Goal: Find specific page/section: Find specific page/section

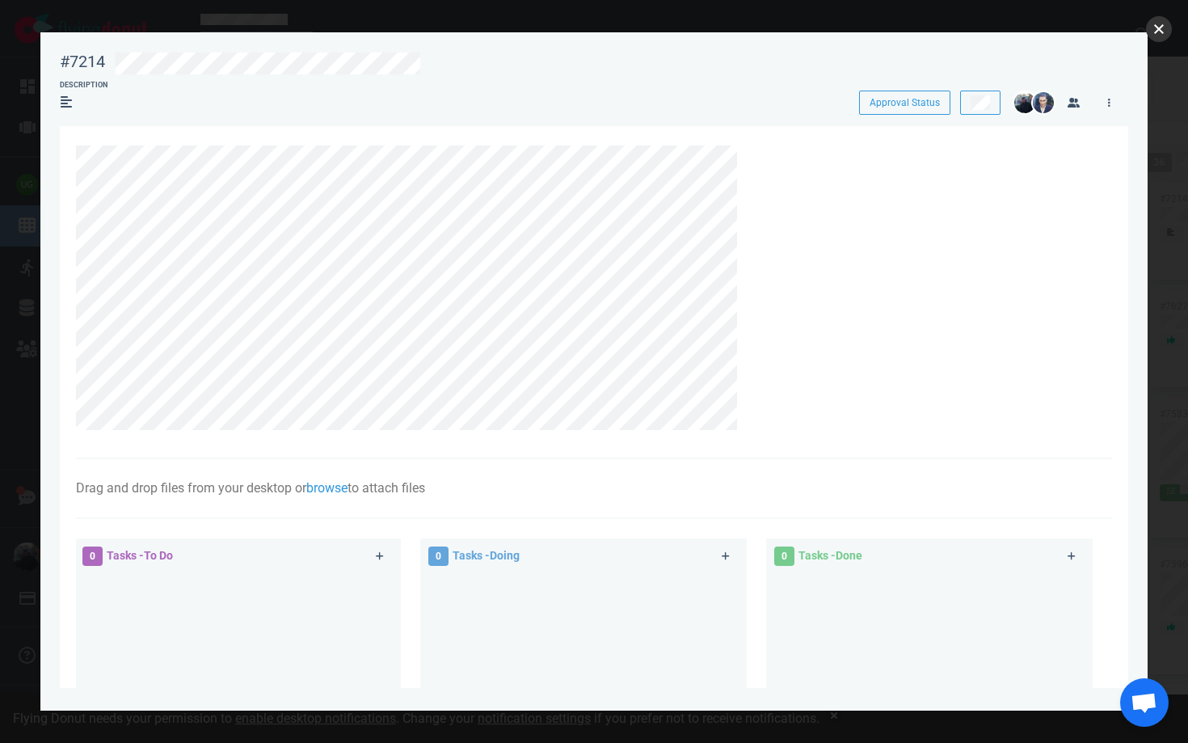
click at [1163, 30] on button "close" at bounding box center [1159, 29] width 26 height 26
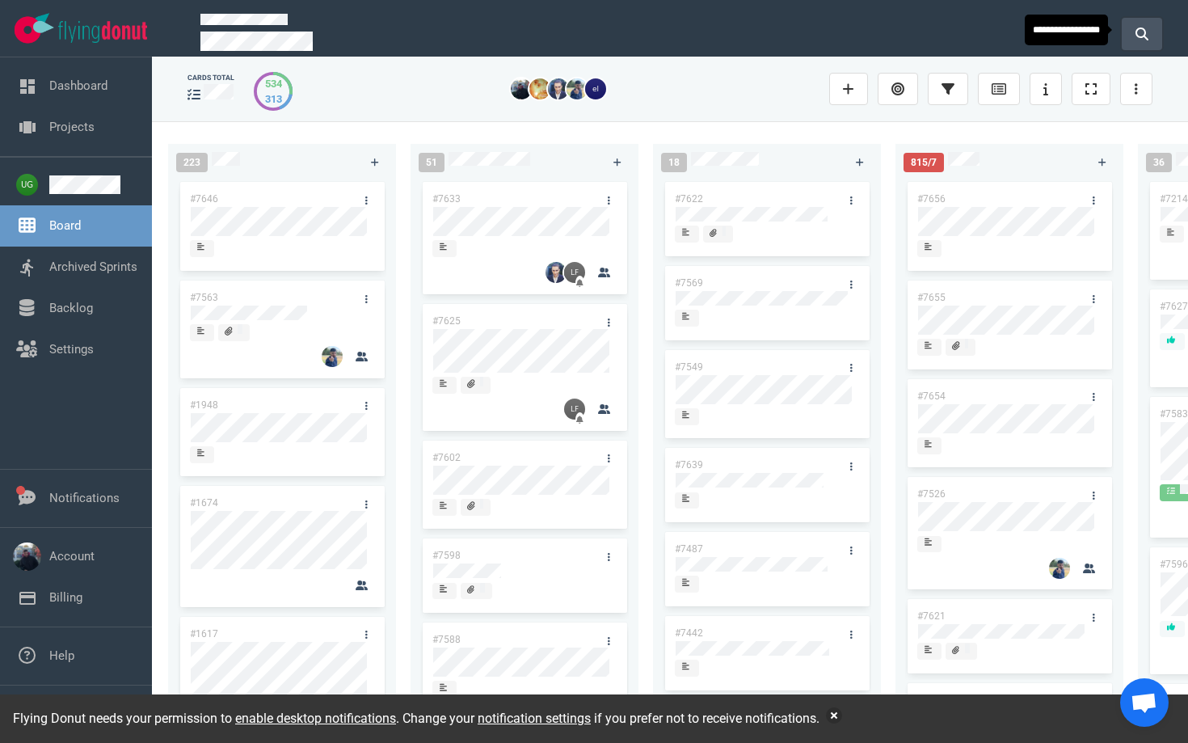
click at [1133, 33] on button at bounding box center [1142, 34] width 40 height 32
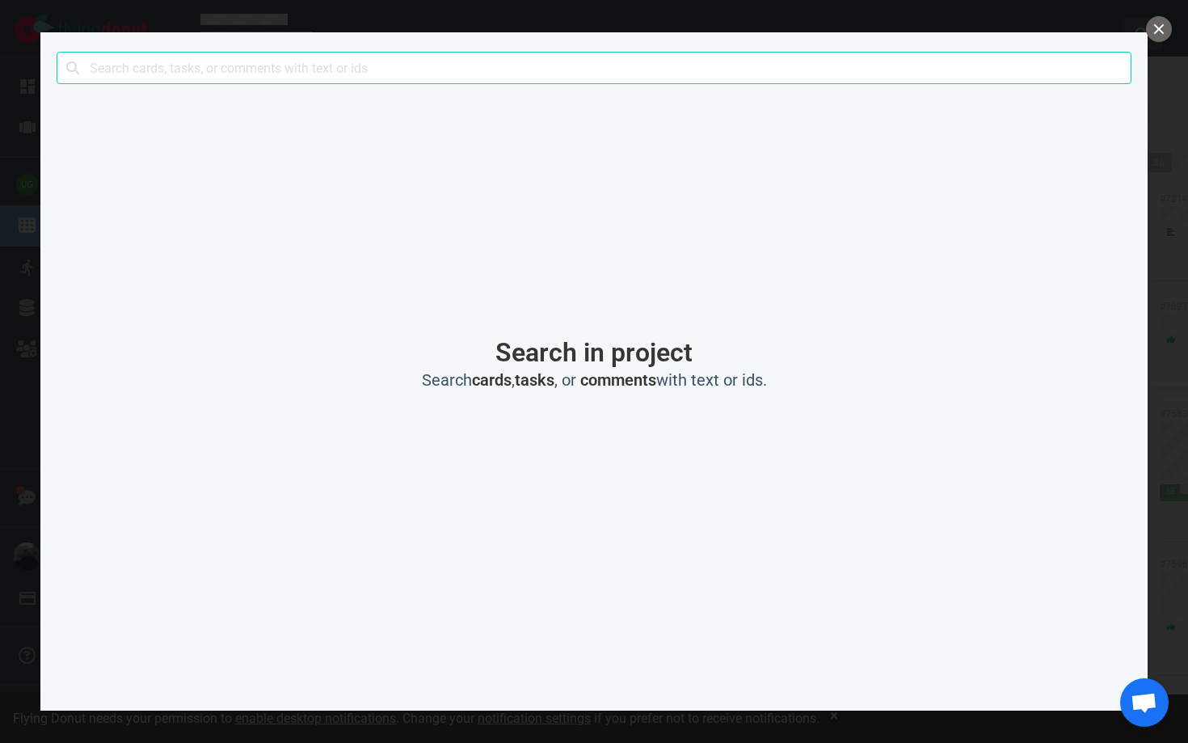
type input "ξ"
click button "Search" at bounding box center [0, 0] width 0 height 0
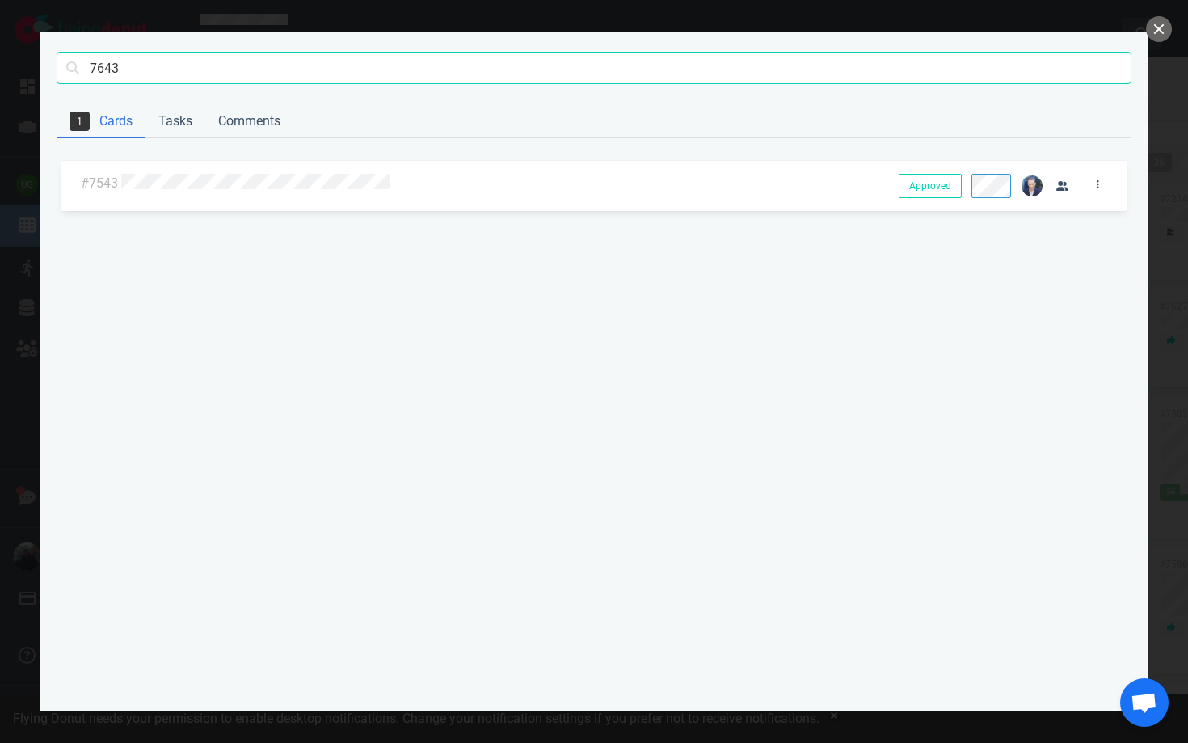
click button "Search" at bounding box center [0, 0] width 0 height 0
type input "7"
type input "protel air"
click button "Search" at bounding box center [0, 0] width 0 height 0
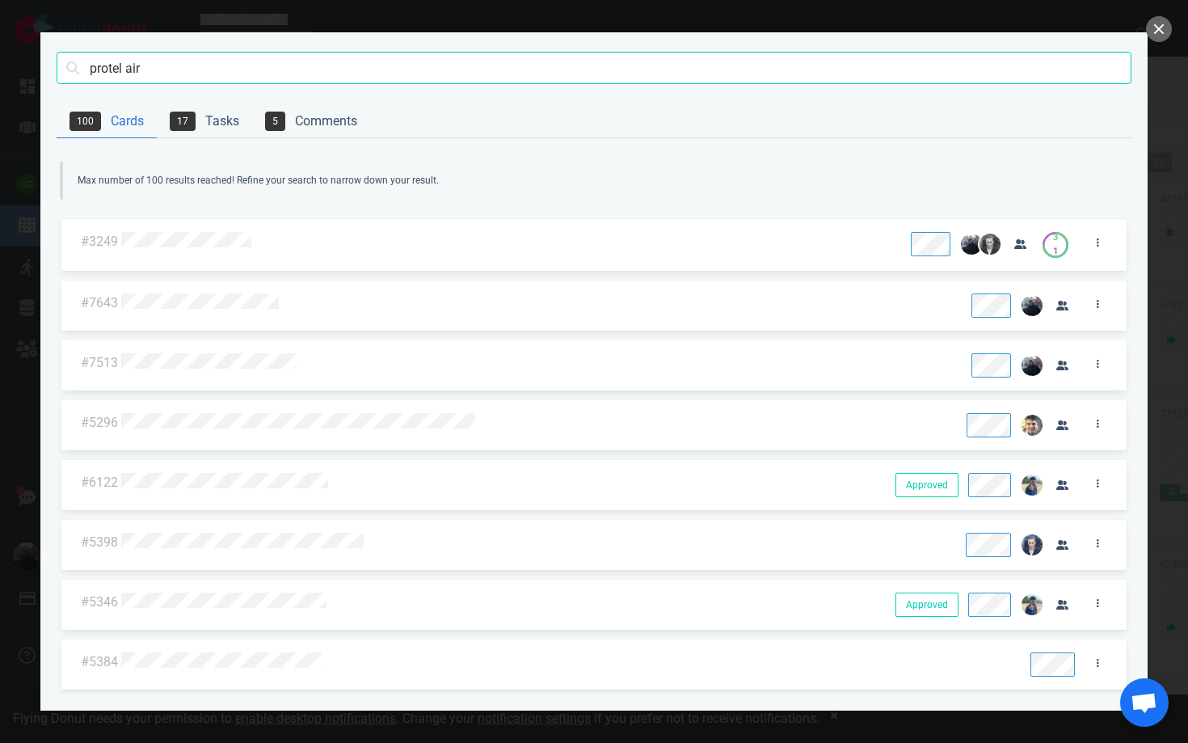
click at [268, 245] on div at bounding box center [506, 242] width 770 height 21
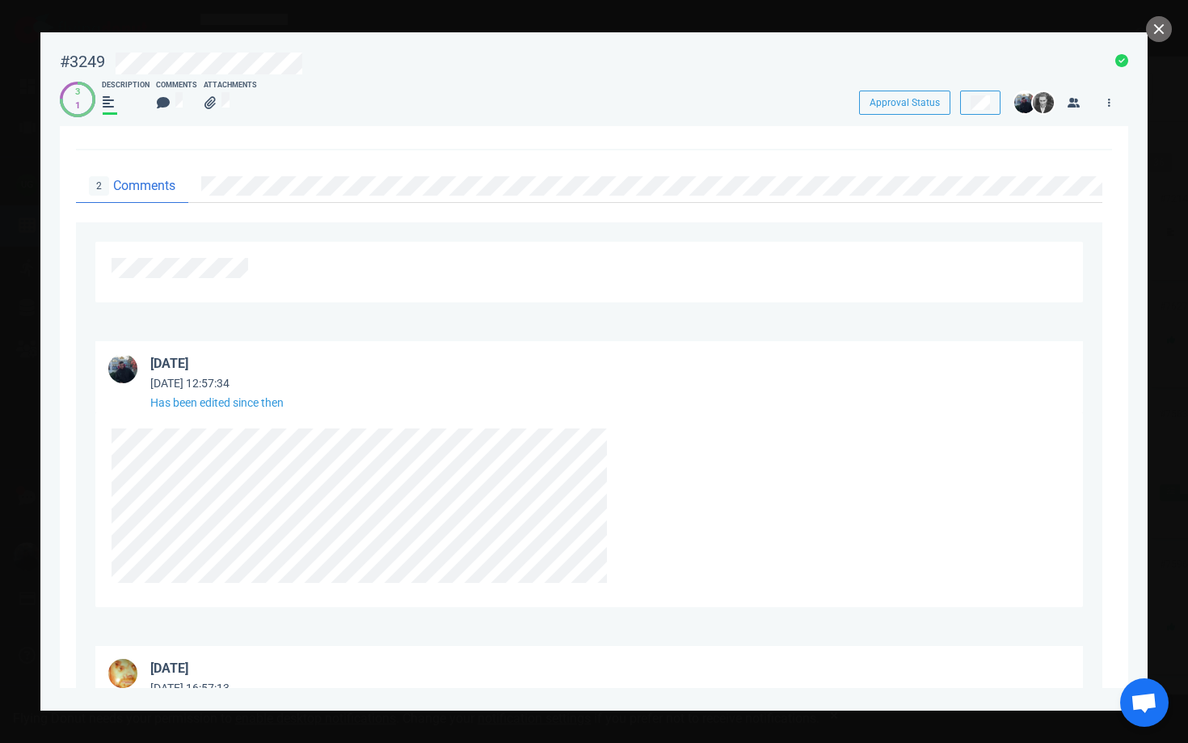
scroll to position [2893, 0]
